Goal: Task Accomplishment & Management: Manage account settings

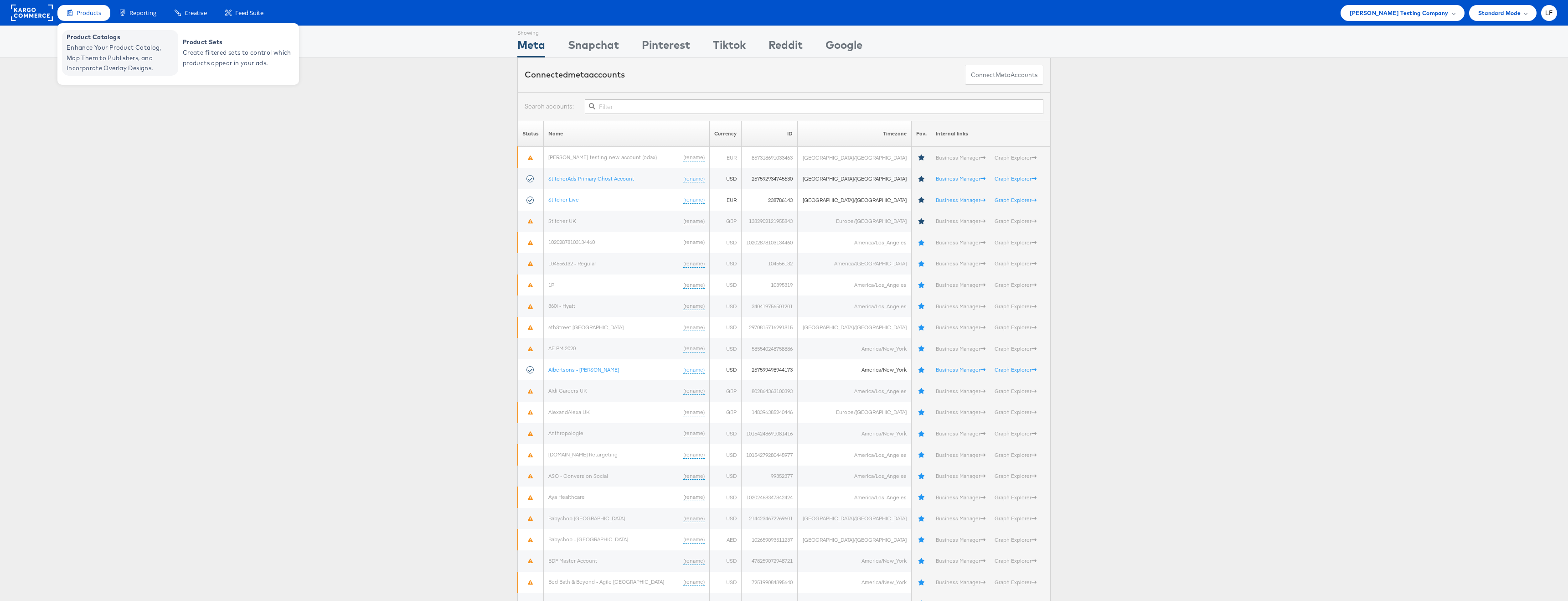
click at [93, 41] on span "Product Catalogs" at bounding box center [121, 37] width 110 height 10
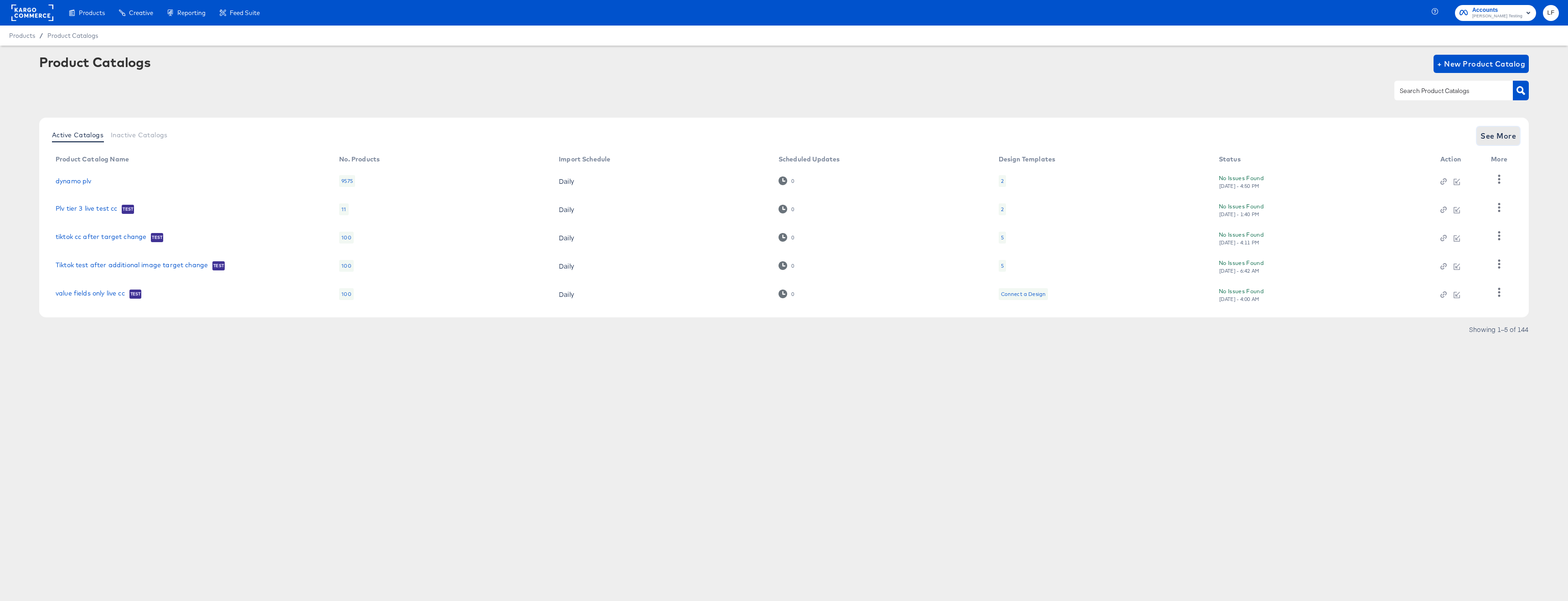
click at [1491, 138] on span "See More" at bounding box center [1498, 136] width 35 height 13
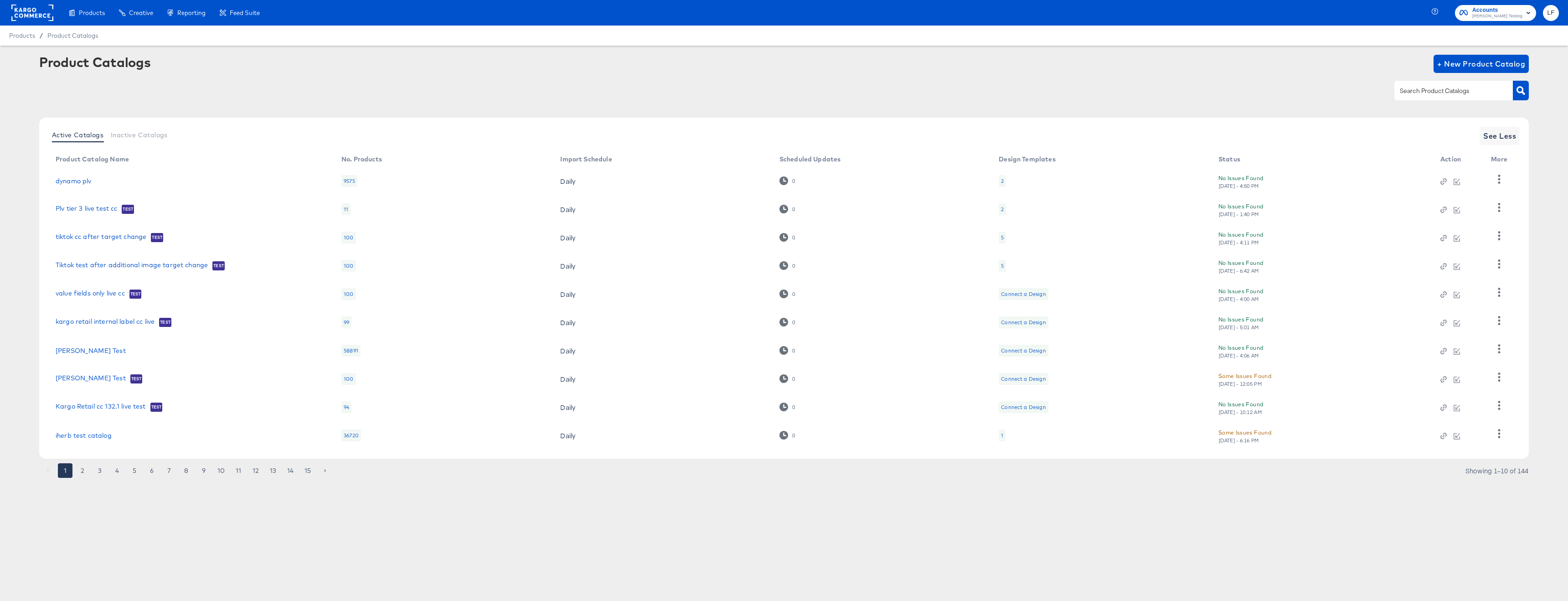
click at [1238, 431] on div "Some Issues Found" at bounding box center [1245, 432] width 53 height 10
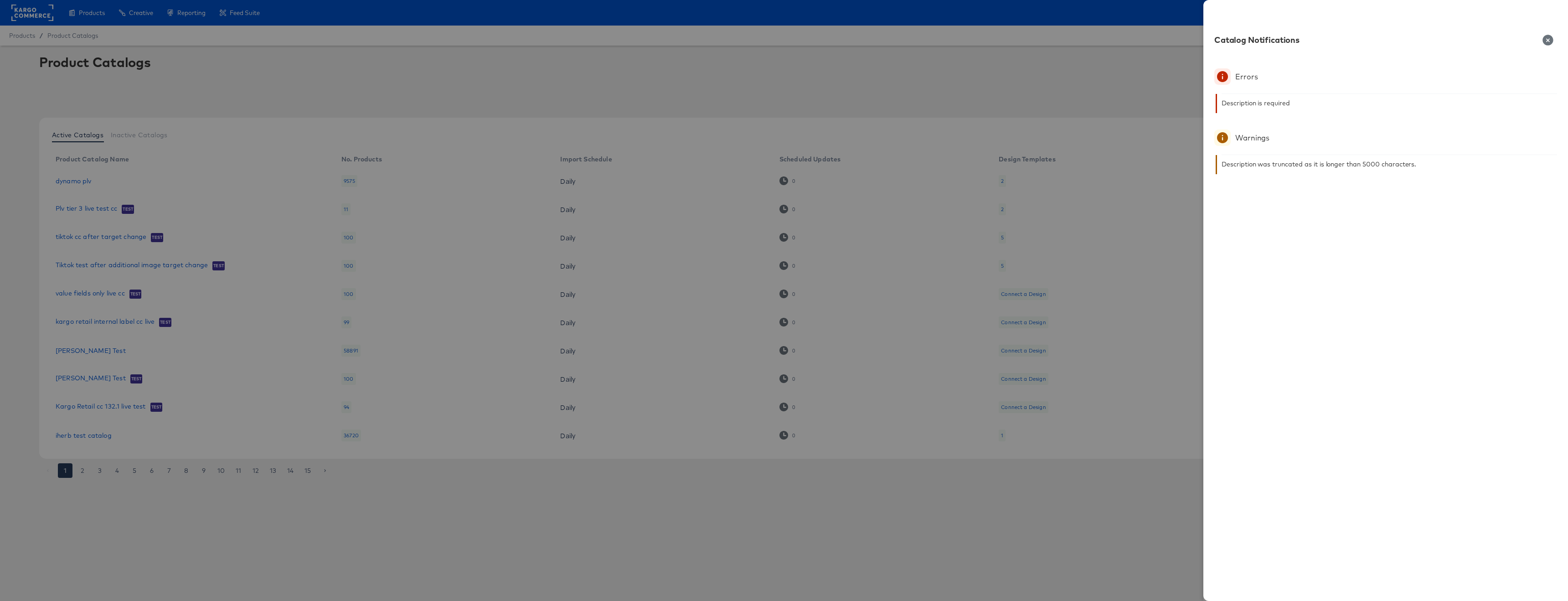
click at [1265, 108] on div "Description is required" at bounding box center [1389, 103] width 335 height 18
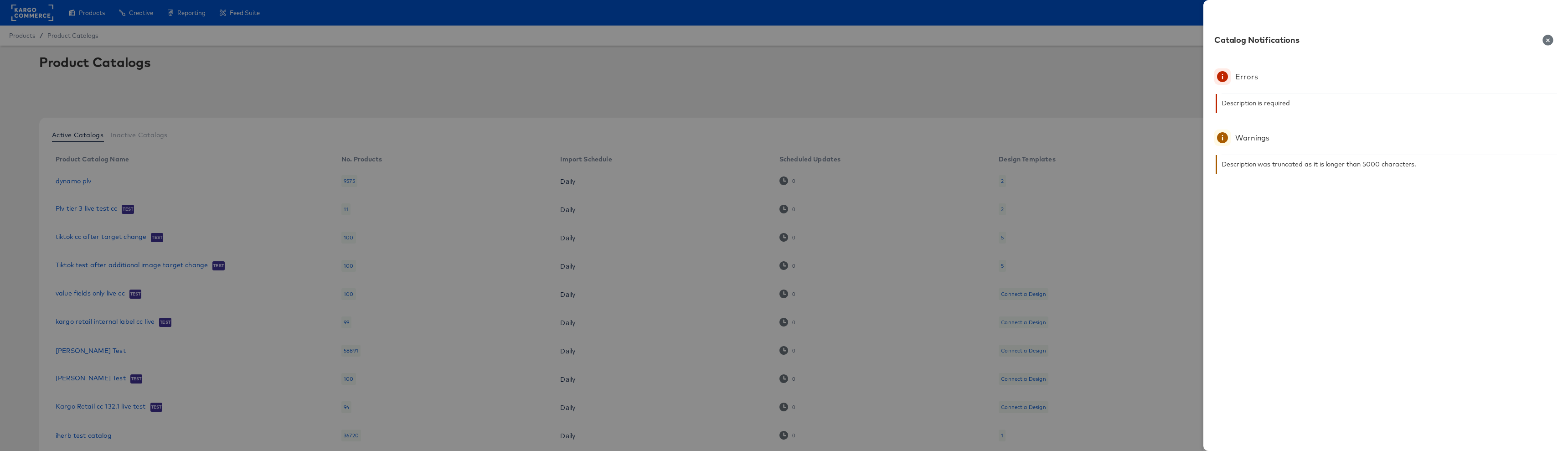
click at [1023, 201] on div at bounding box center [784, 225] width 1568 height 451
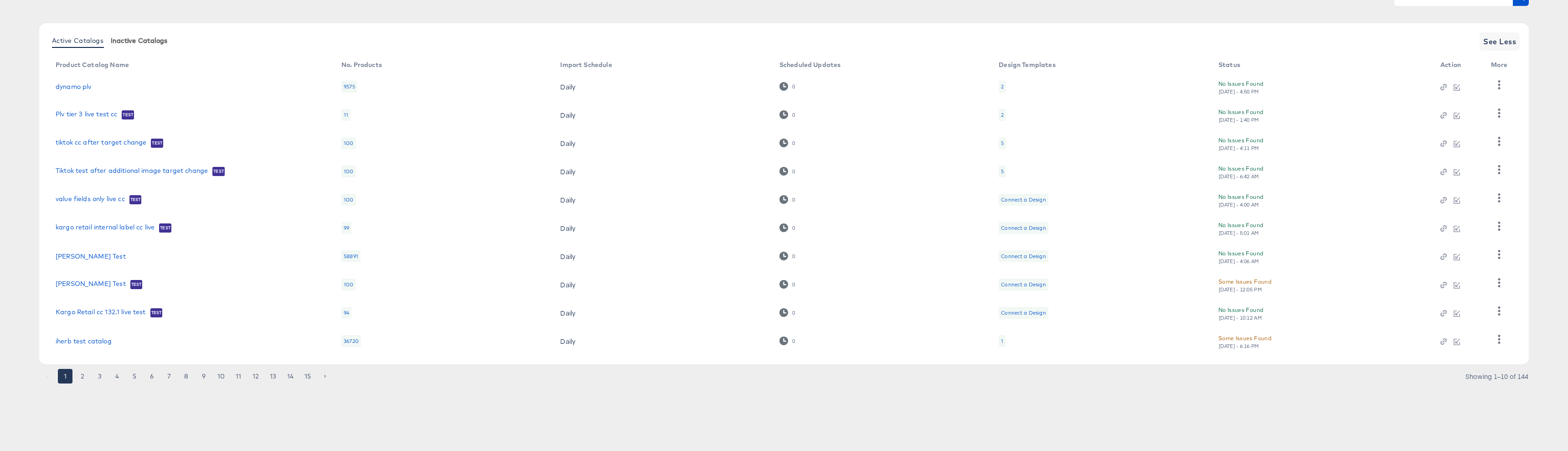
scroll to position [98, 0]
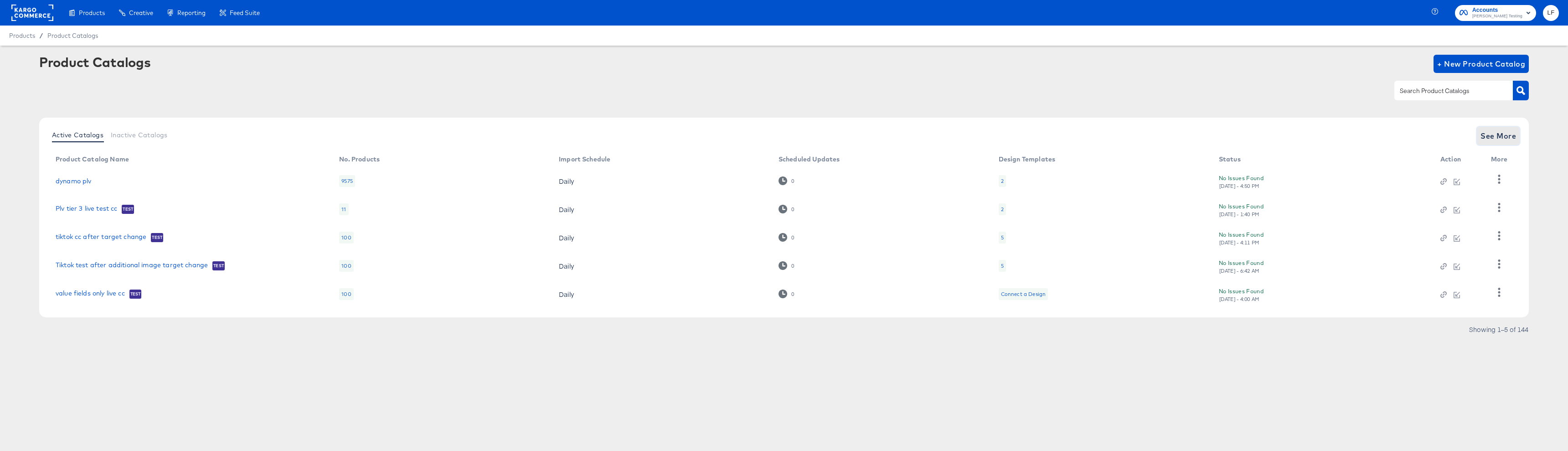
click at [1489, 141] on span "See More" at bounding box center [1498, 136] width 35 height 13
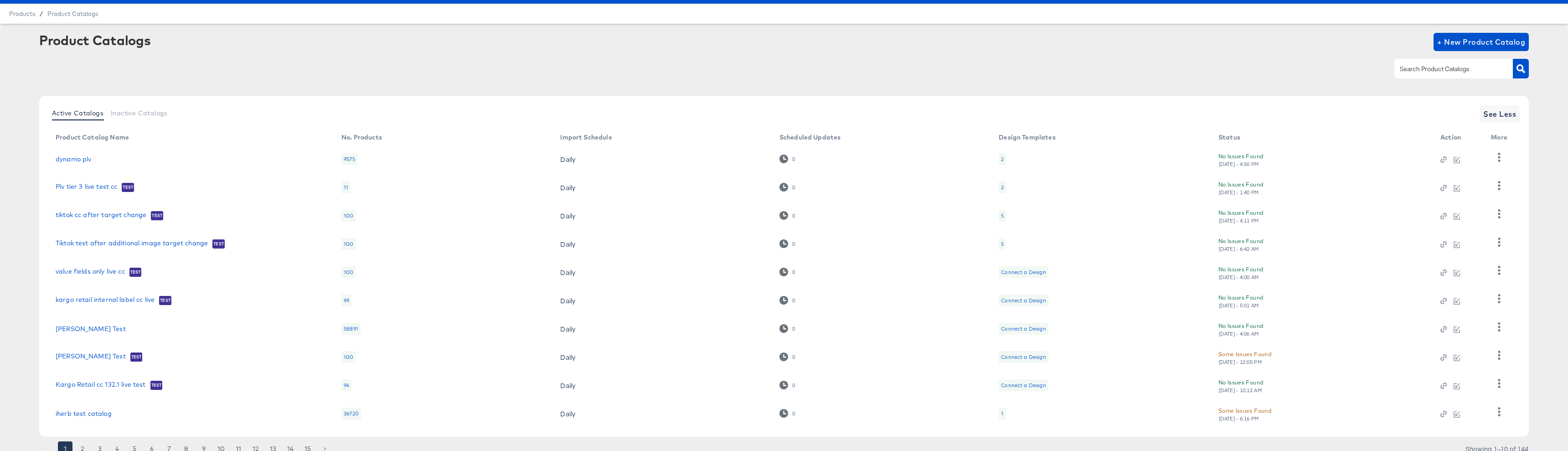
scroll to position [59, 0]
